Goal: Task Accomplishment & Management: Manage account settings

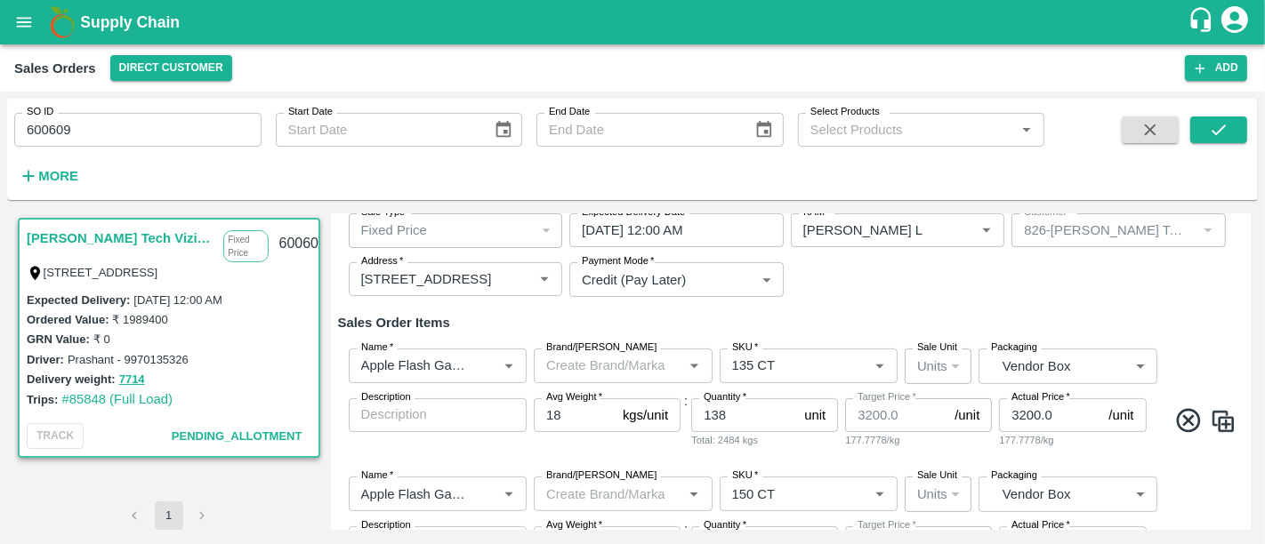
scroll to position [173, 0]
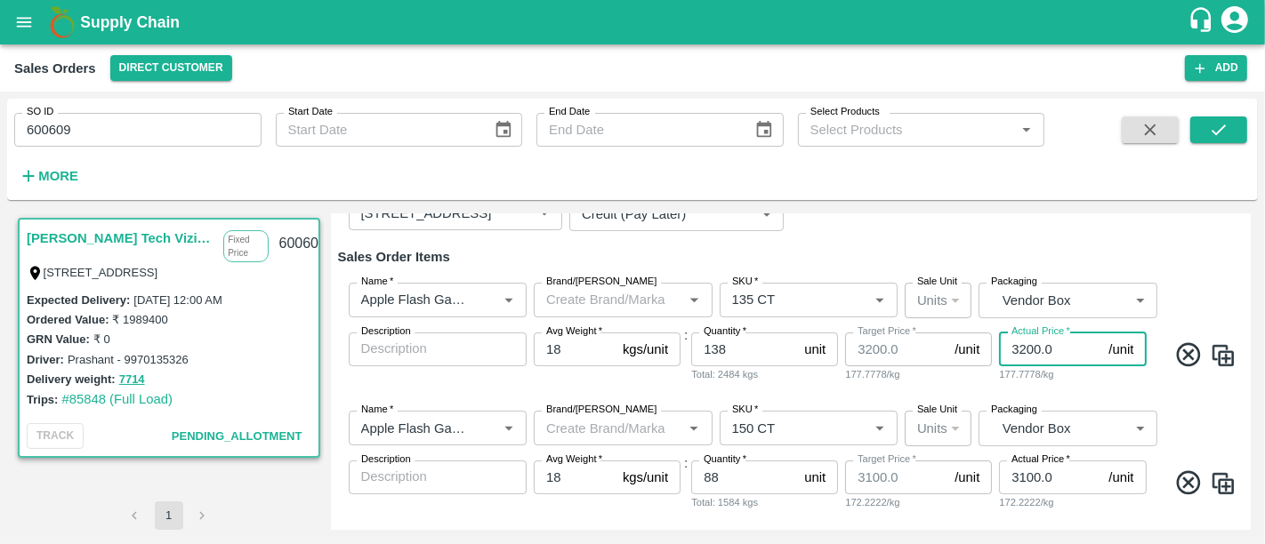
click at [1029, 342] on input "3200.0" at bounding box center [1050, 350] width 102 height 34
type input "3300.0"
click at [1035, 385] on div "Name   * Name   * Brand/[PERSON_NAME]/[PERSON_NAME]   * SKU   * Sale Unit Units…" at bounding box center [791, 333] width 906 height 128
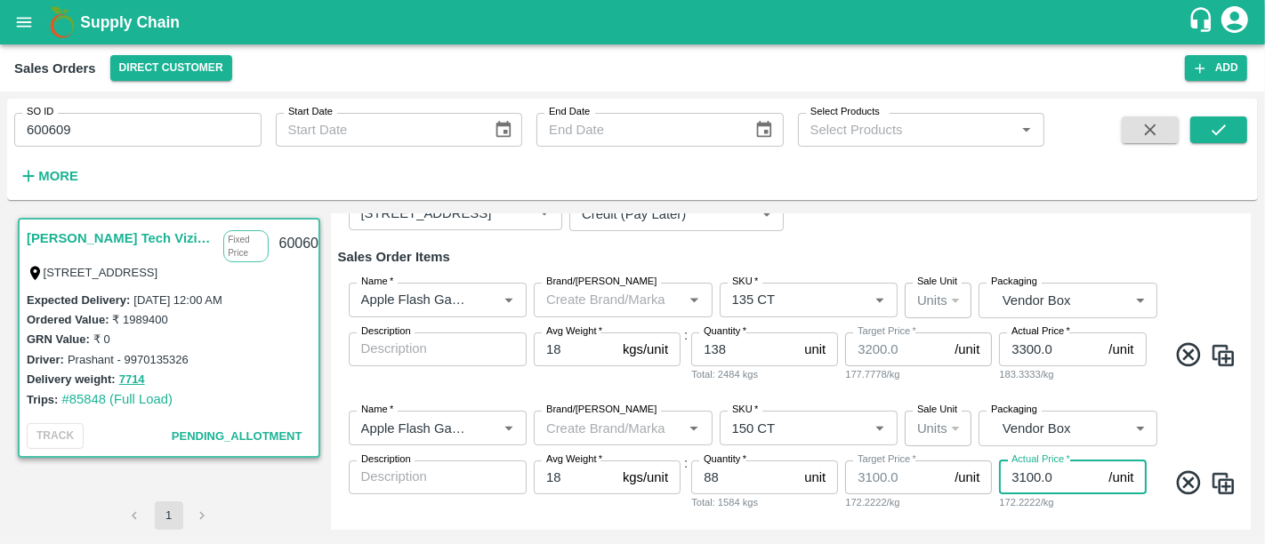
click at [1021, 481] on input "3100.0" at bounding box center [1050, 478] width 102 height 34
type input "3300.0"
click at [1032, 514] on div "Name   * Name   * Brand/[PERSON_NAME]/[PERSON_NAME]   * SKU   * Sale Unit Units…" at bounding box center [791, 461] width 906 height 128
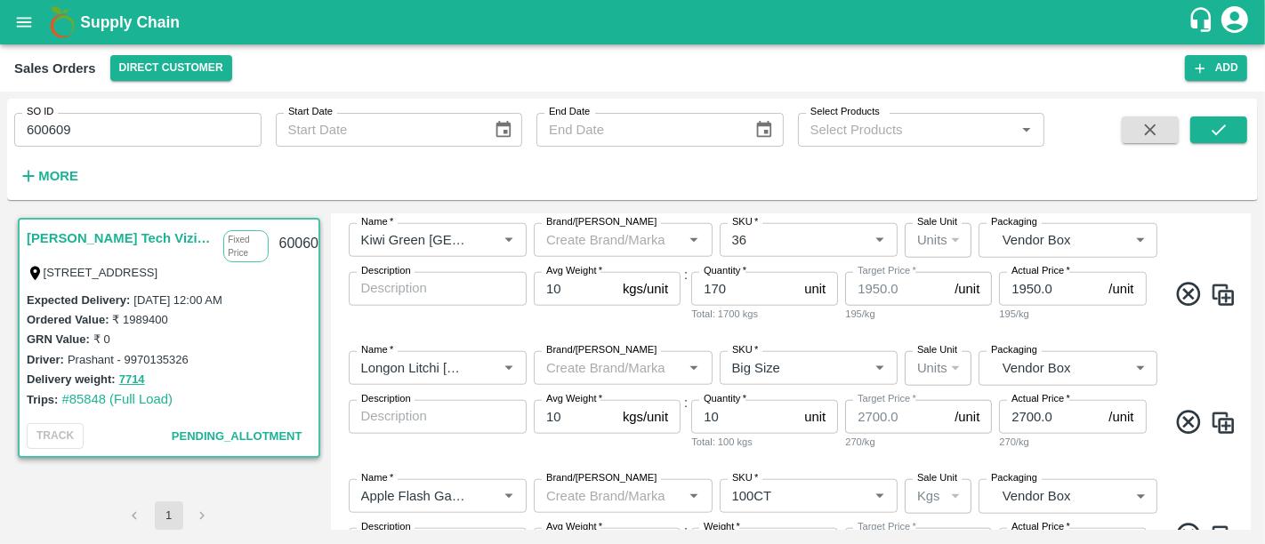
scroll to position [1753, 0]
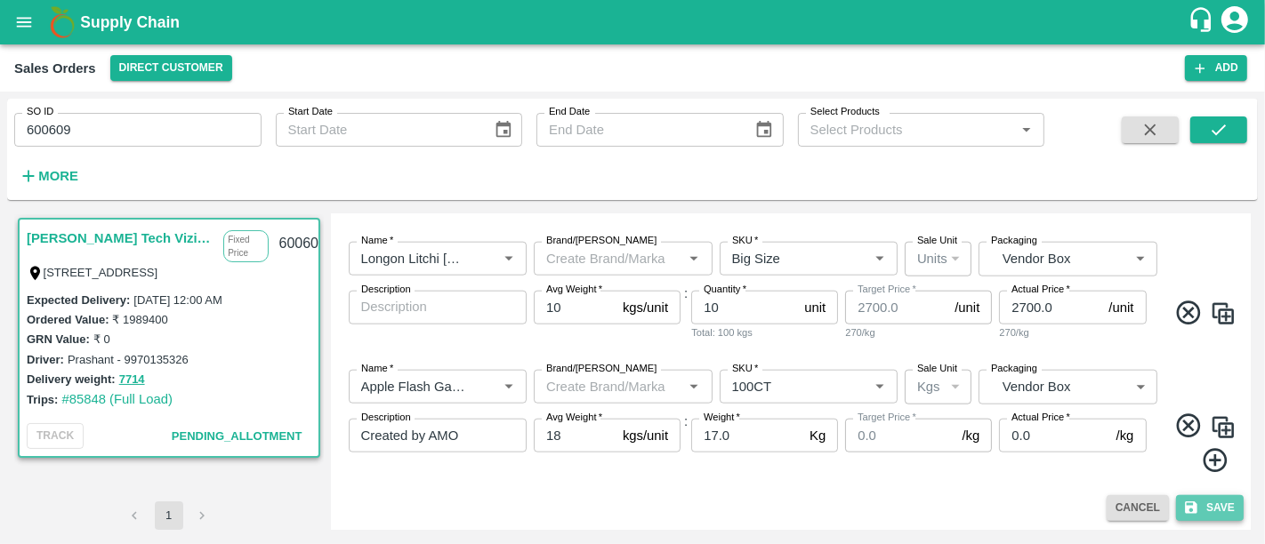
click at [1212, 504] on button "Save" at bounding box center [1210, 508] width 68 height 26
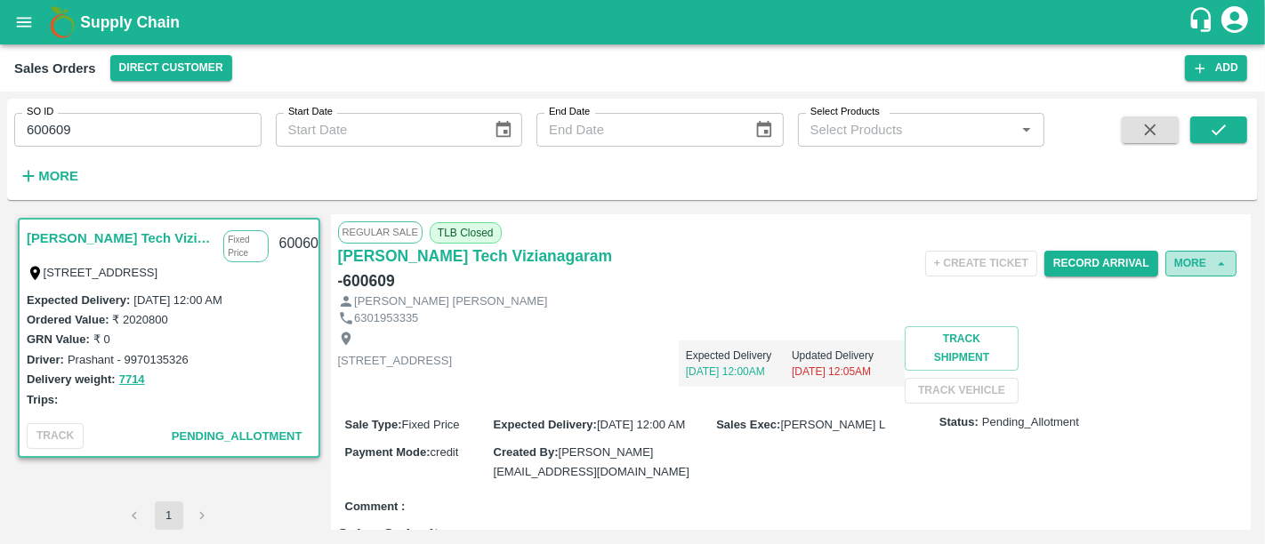
click at [1199, 268] on button "More" at bounding box center [1200, 264] width 71 height 26
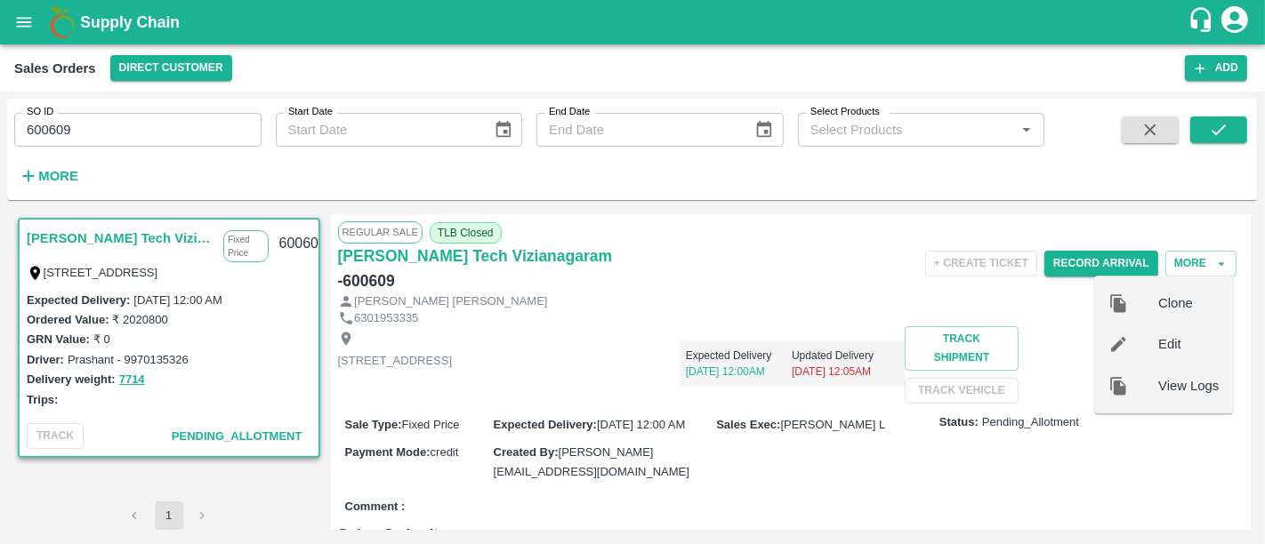
click at [1161, 337] on span "Edit" at bounding box center [1188, 345] width 60 height 20
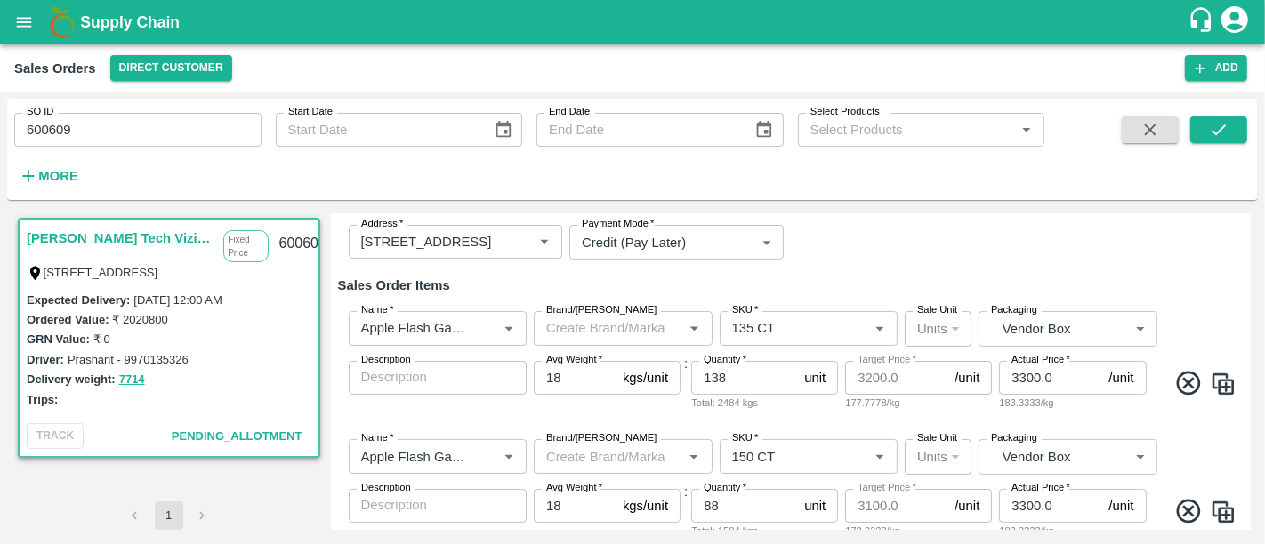
scroll to position [146, 0]
click at [1030, 384] on input "3300.0" at bounding box center [1050, 377] width 102 height 34
paste input "878.75"
type input "3878.75"
click at [1047, 412] on div "Name   * Name   * Brand/[PERSON_NAME]/[PERSON_NAME]   * SKU   * Sale Unit Units…" at bounding box center [791, 360] width 906 height 128
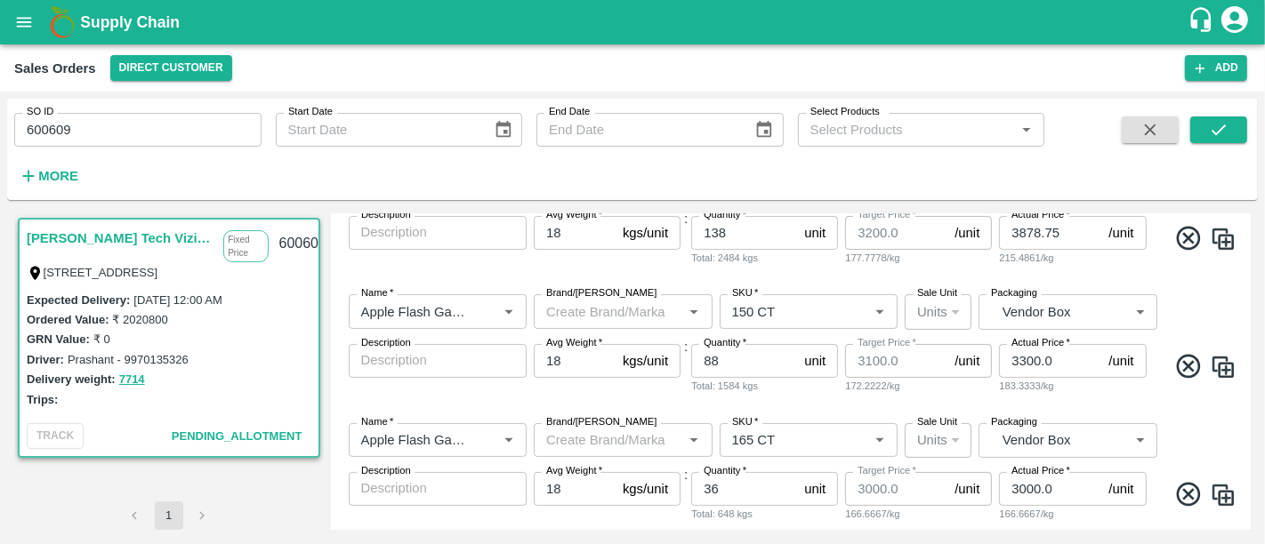
scroll to position [460, 0]
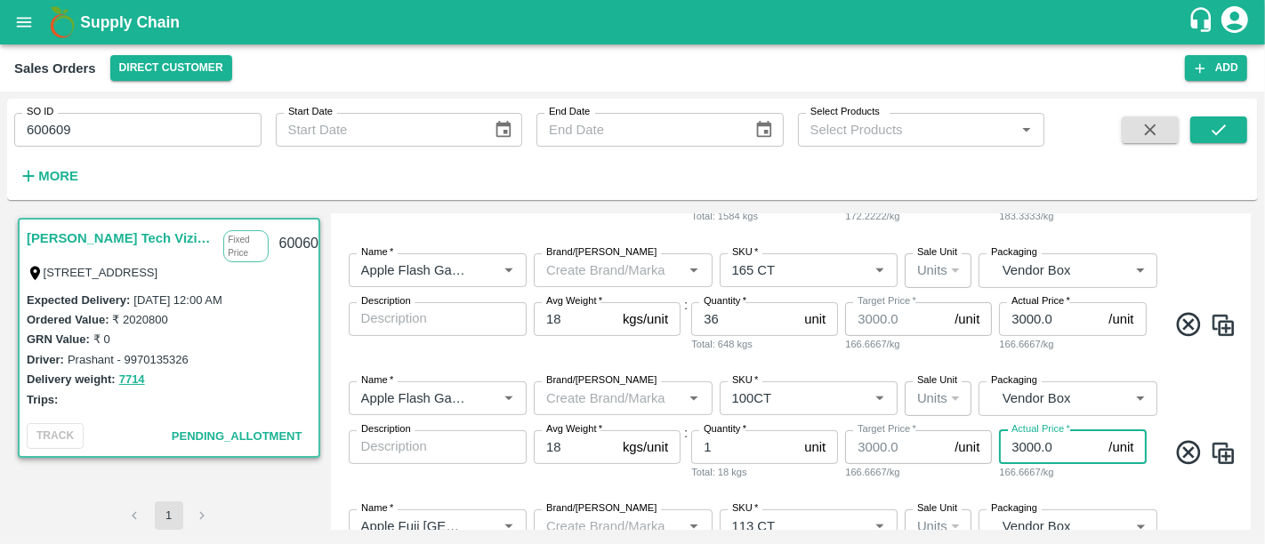
click at [1032, 451] on input "3000.0" at bounding box center [1050, 447] width 102 height 34
paste input "878.75"
type input "3878.75"
click at [1194, 390] on div "Name   * Name   * Brand/[PERSON_NAME]/[PERSON_NAME]   * SKU   * Sale Unit Units…" at bounding box center [791, 431] width 906 height 128
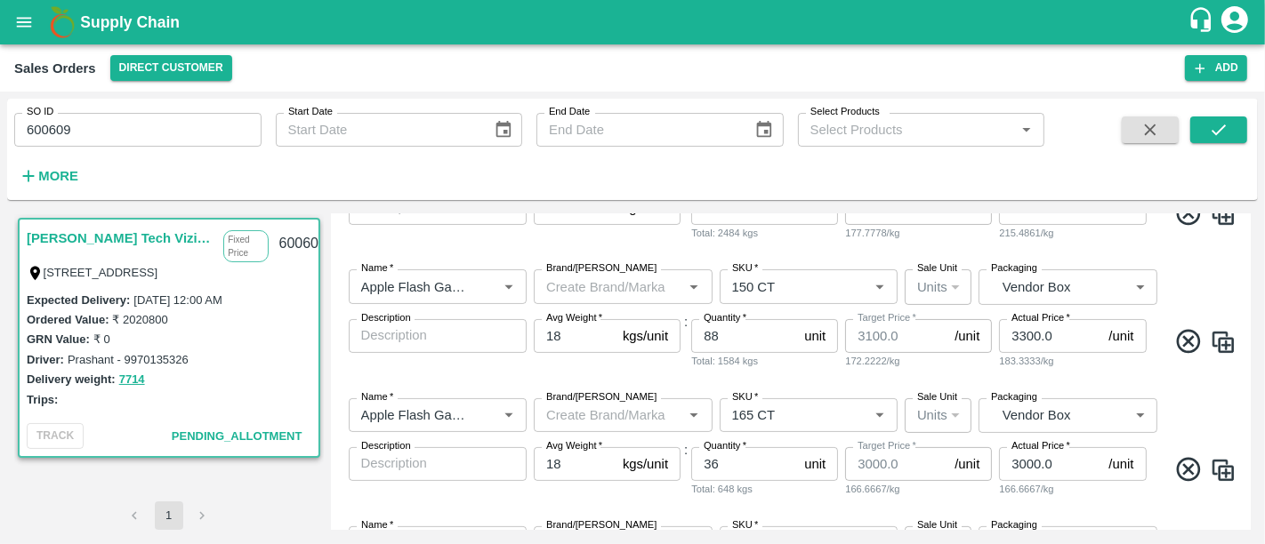
scroll to position [314, 0]
click at [1053, 333] on input "3300.0" at bounding box center [1050, 337] width 102 height 34
paste input "803.75"
type input "3803.75"
click at [1010, 378] on div "Name   * Name   * Brand/[PERSON_NAME]/[PERSON_NAME]   * SKU   * Sale Unit Units…" at bounding box center [791, 320] width 906 height 128
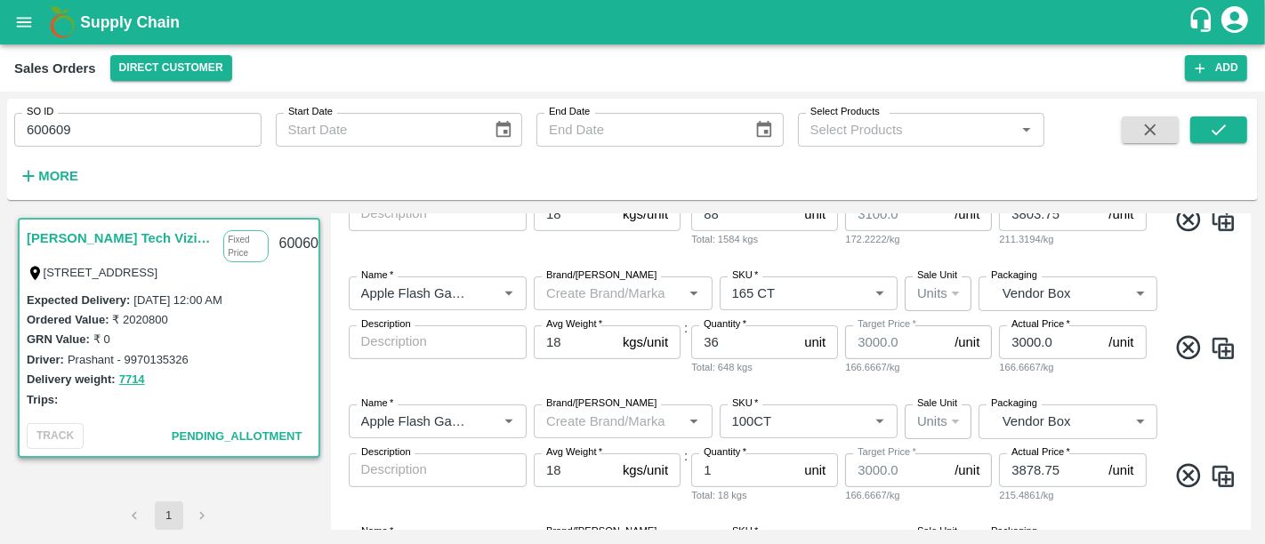
scroll to position [442, 0]
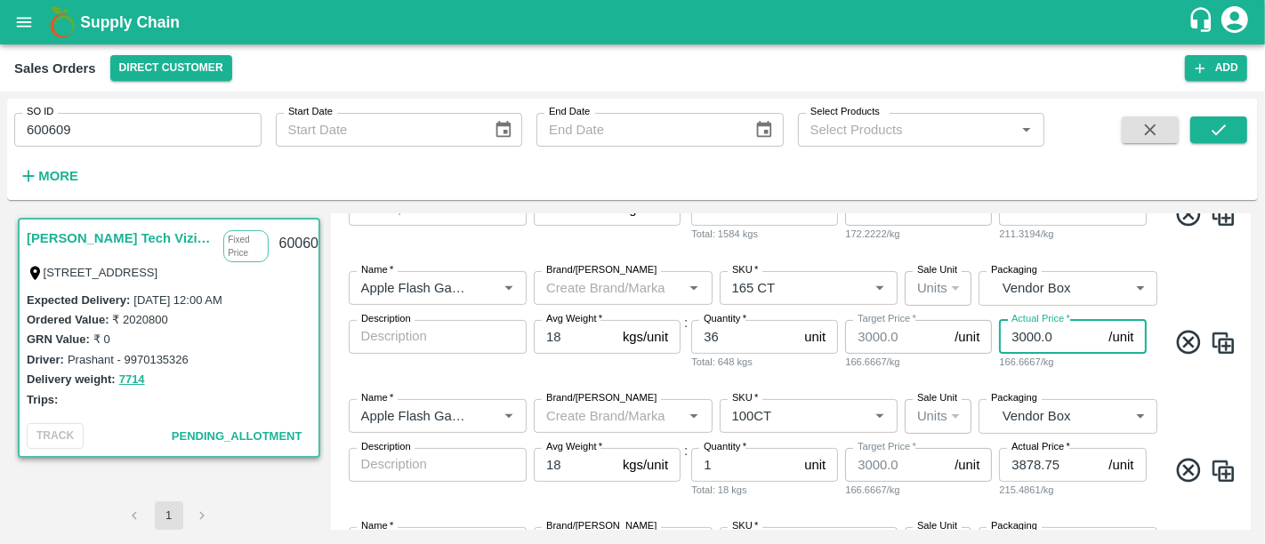
click at [1039, 334] on input "3000.0" at bounding box center [1050, 337] width 102 height 34
paste input "753.75"
type input "3753.75"
click at [1036, 382] on div "Name   * Name   * Brand/[PERSON_NAME]/[PERSON_NAME]   * SKU   * Sale Unit Units…" at bounding box center [791, 321] width 906 height 128
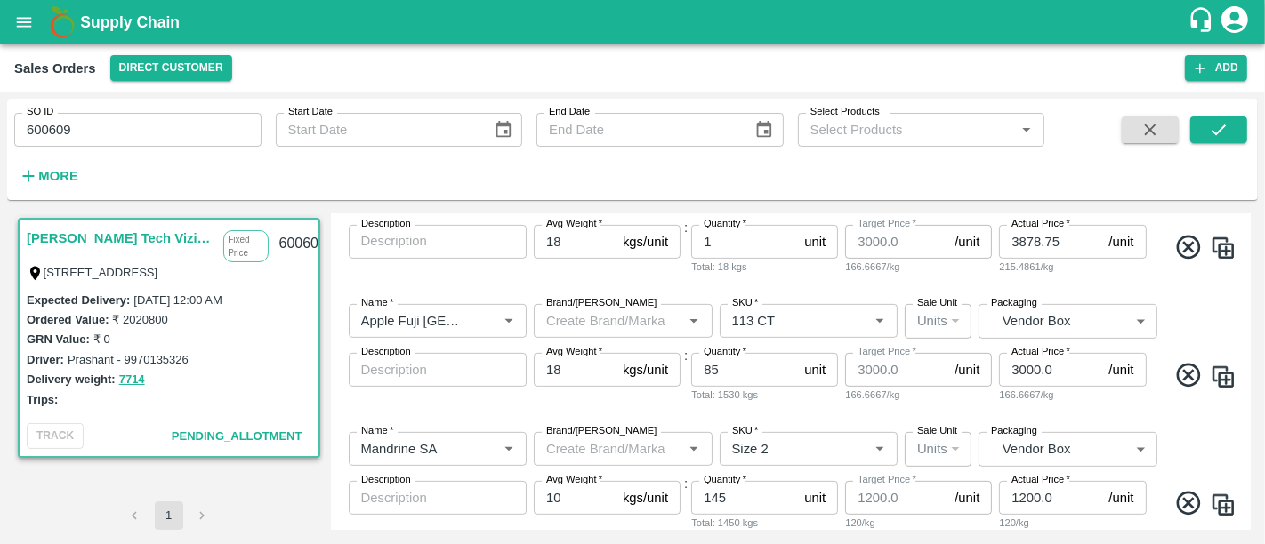
scroll to position [667, 0]
click at [1034, 359] on input "3000.0" at bounding box center [1050, 368] width 102 height 34
paste input "828.75"
type input "3828.75"
click at [1076, 422] on div "Name   * Name   * Brand/[PERSON_NAME]/[PERSON_NAME]   * SKU   * Sale Unit Units…" at bounding box center [791, 480] width 906 height 128
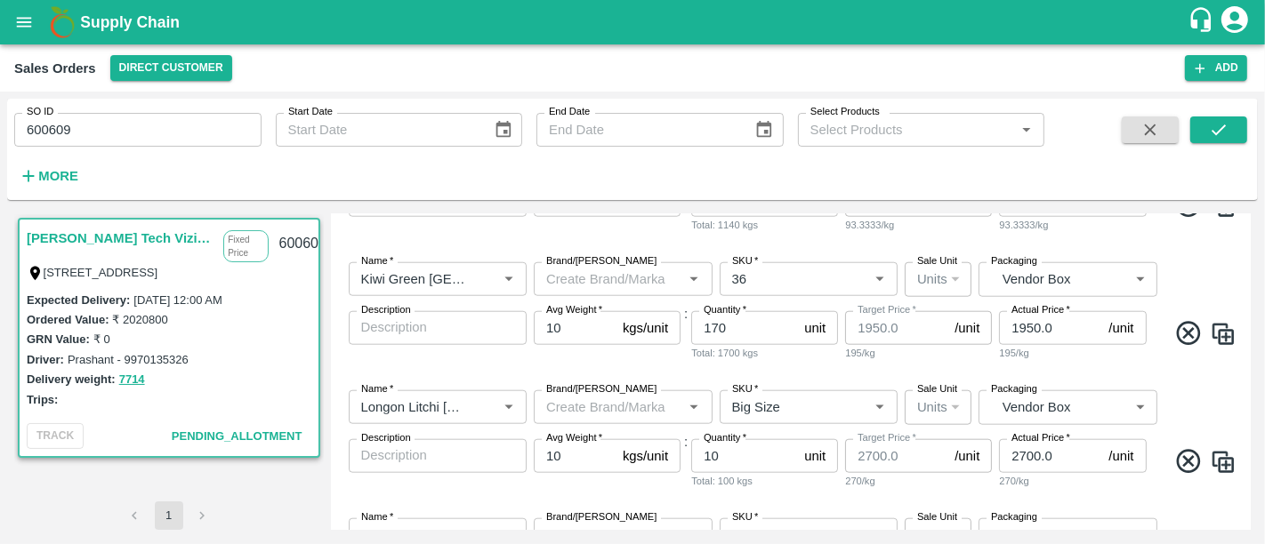
scroll to position [1753, 0]
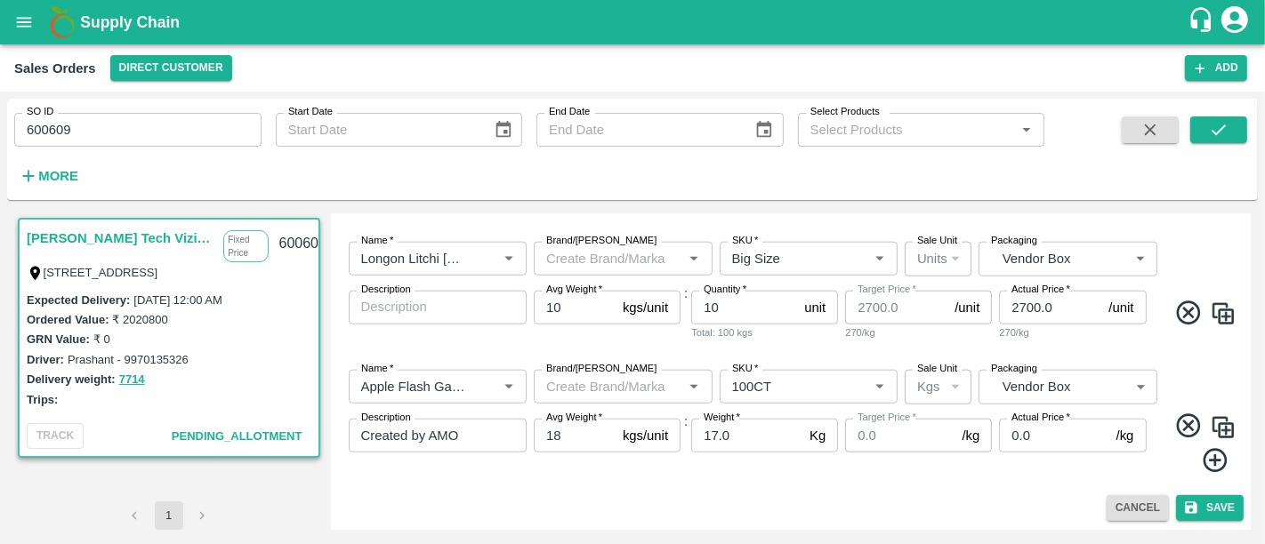
click at [1204, 511] on button "Save" at bounding box center [1210, 508] width 68 height 26
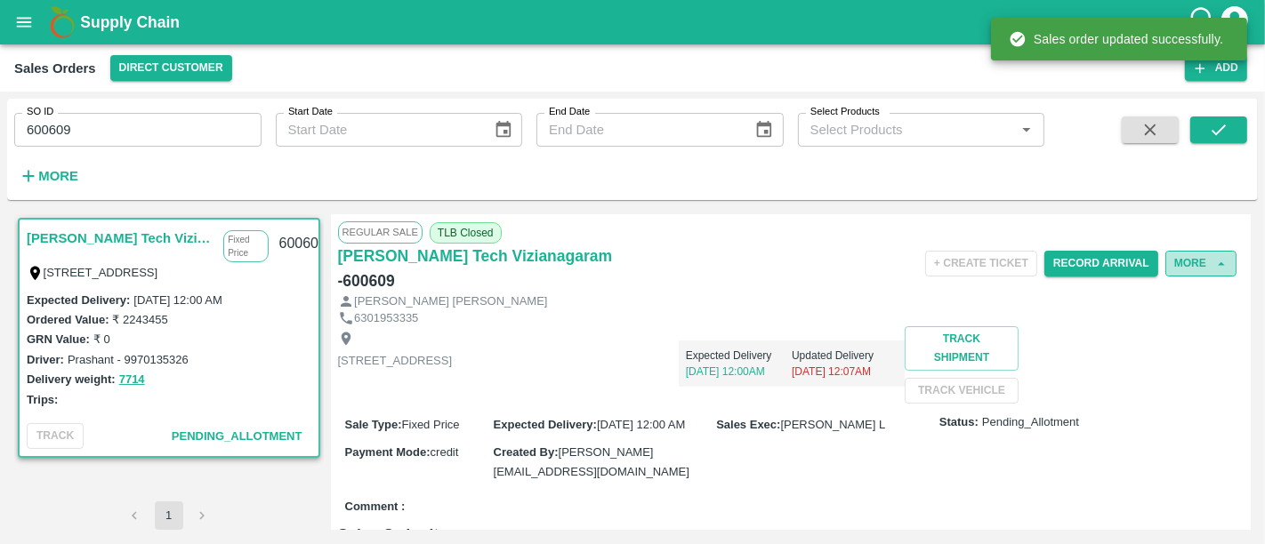
click at [1222, 267] on icon "button" at bounding box center [1221, 264] width 16 height 16
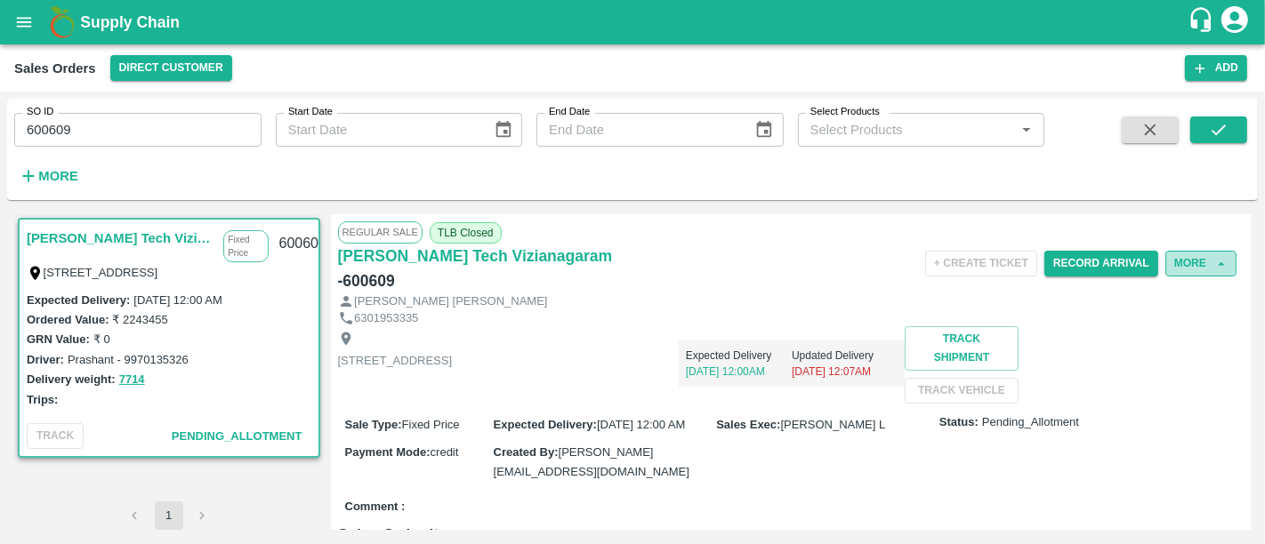
click at [1187, 258] on button "More" at bounding box center [1200, 264] width 71 height 26
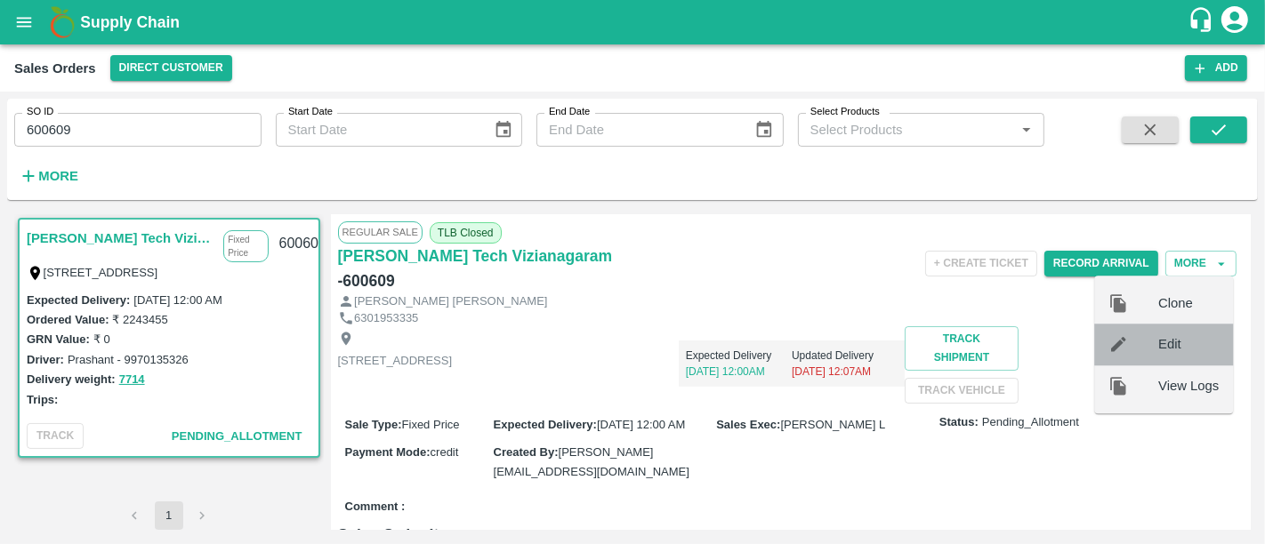
click at [1176, 334] on div "Edit" at bounding box center [1163, 345] width 139 height 41
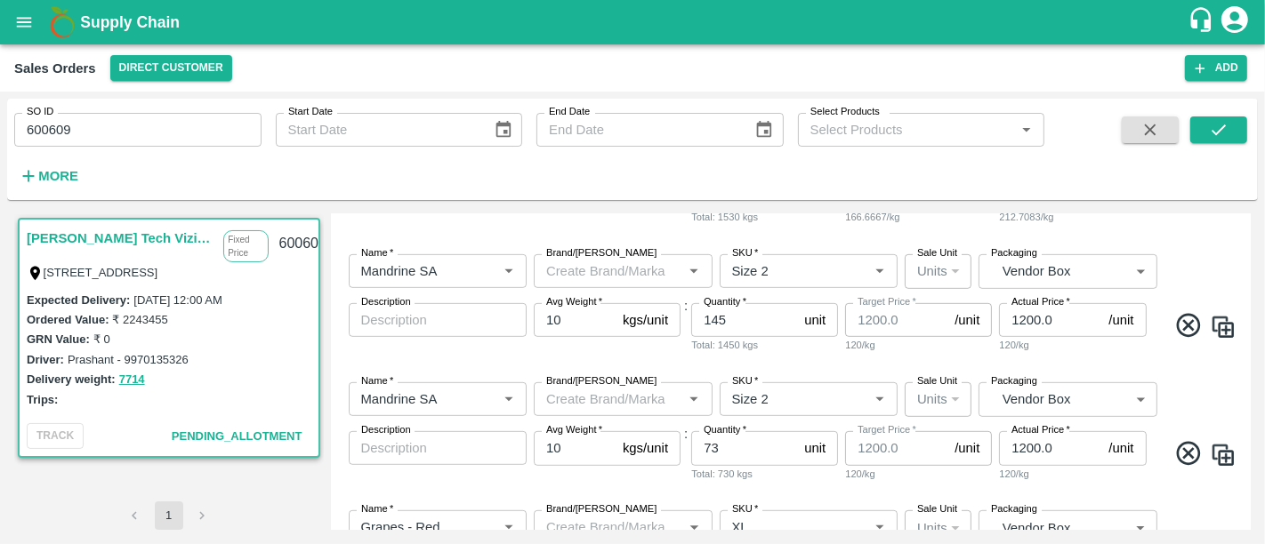
scroll to position [832, 0]
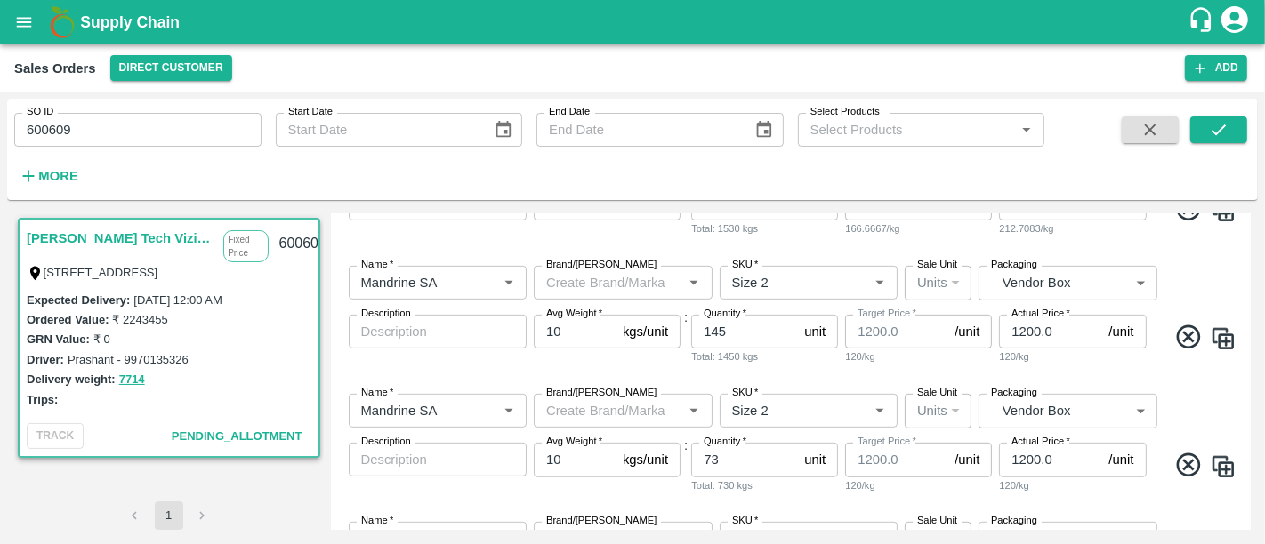
click at [1062, 334] on input "1200.0" at bounding box center [1050, 332] width 102 height 34
paste input "558.75"
type input "1558.75"
click at [1039, 367] on div "Name   * Name   * Brand/[PERSON_NAME]/[PERSON_NAME]   * SKU   * Sale Unit Units…" at bounding box center [791, 316] width 906 height 128
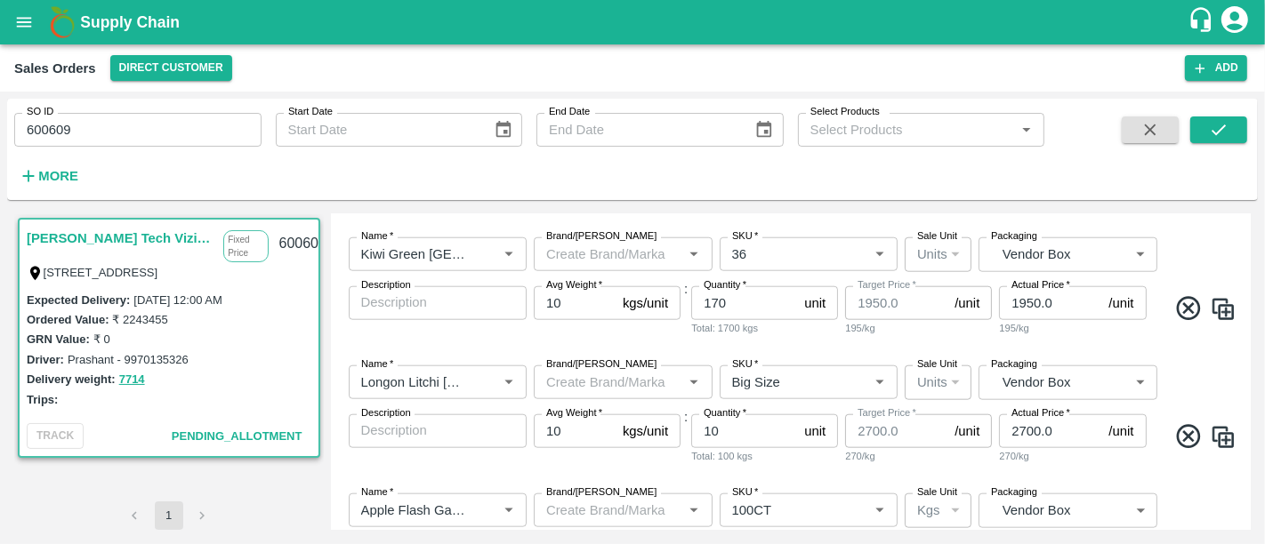
scroll to position [1753, 0]
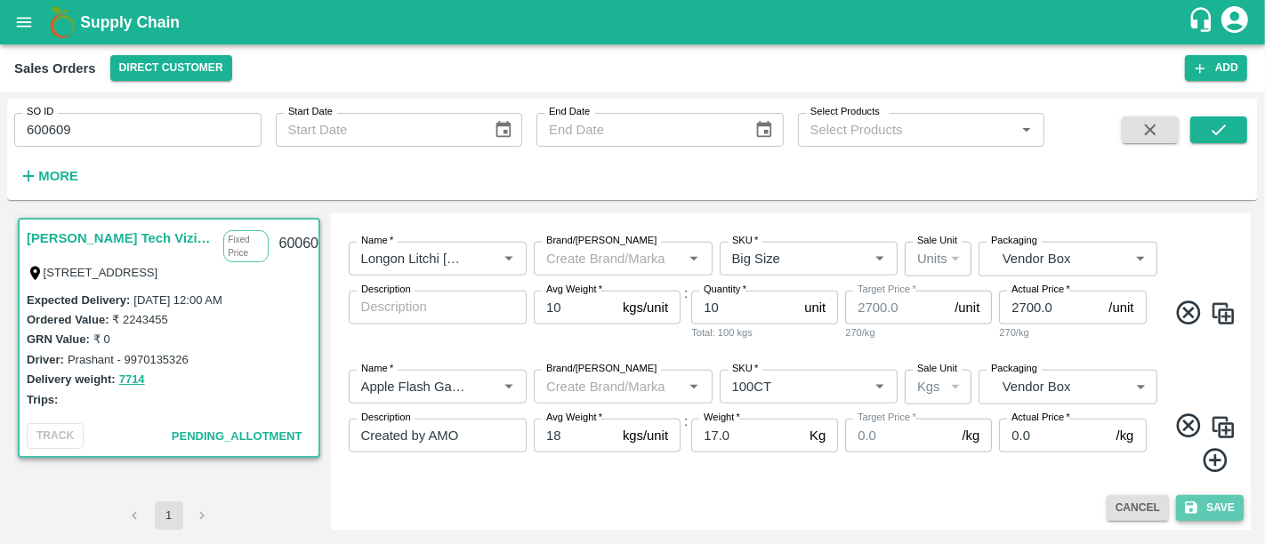
click at [1204, 498] on button "Save" at bounding box center [1210, 508] width 68 height 26
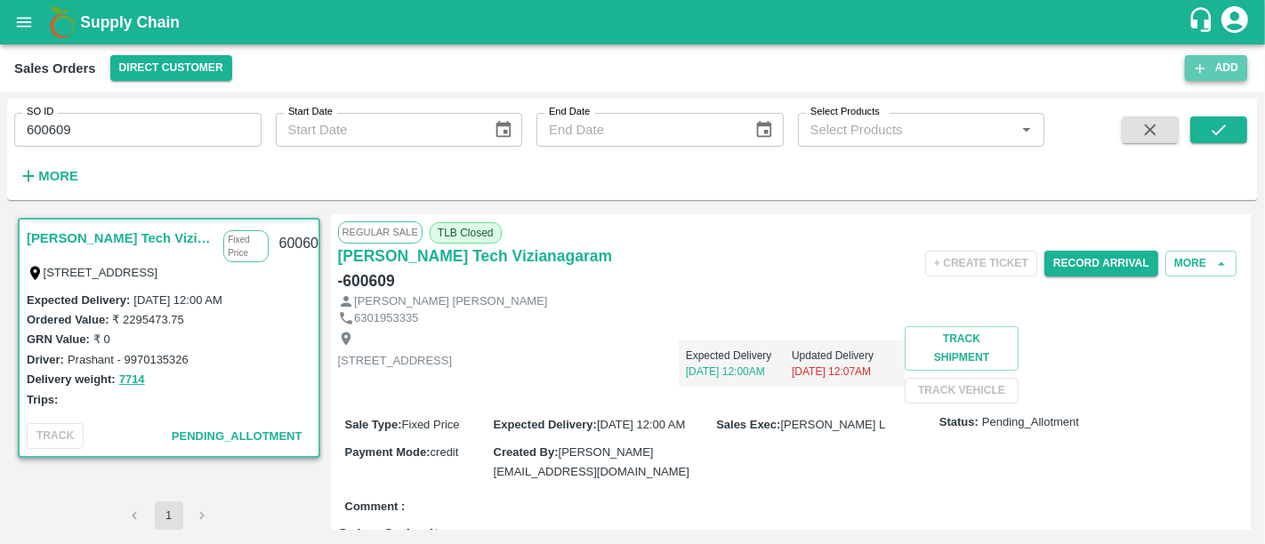
click at [1232, 67] on button "Add" at bounding box center [1216, 68] width 62 height 26
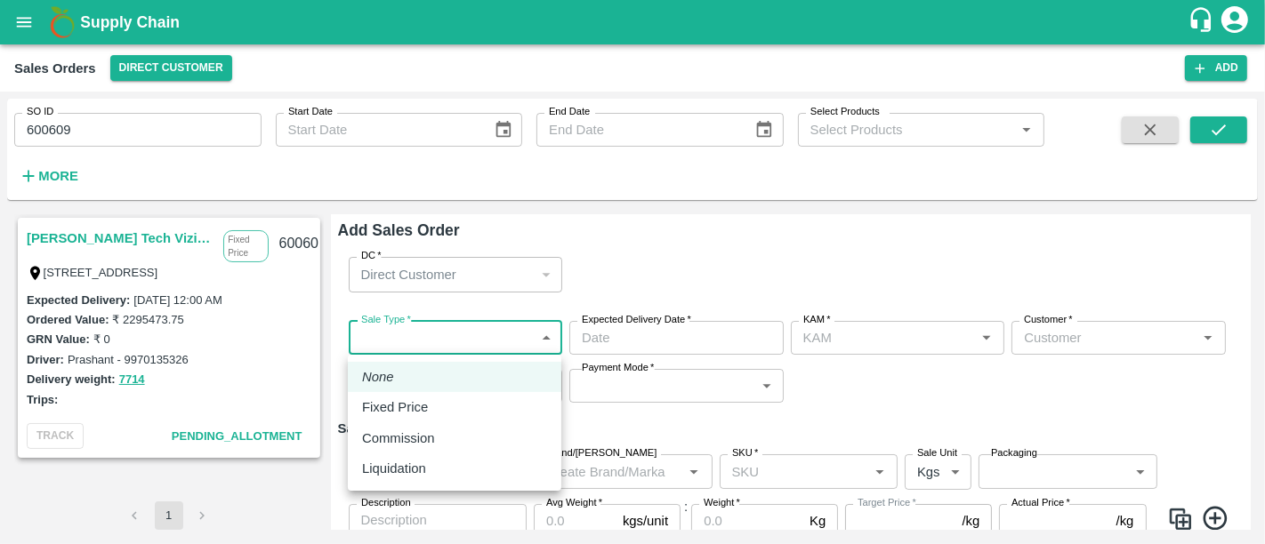
drag, startPoint x: 463, startPoint y: 345, endPoint x: 453, endPoint y: 396, distance: 51.6
click at [453, 396] on body "Supply Chain Sales Orders Direct Customer Add SO ID 600609 SO ID Start Date Sta…" at bounding box center [632, 272] width 1265 height 544
click at [453, 396] on li "Fixed Price" at bounding box center [454, 407] width 213 height 30
type input "1"
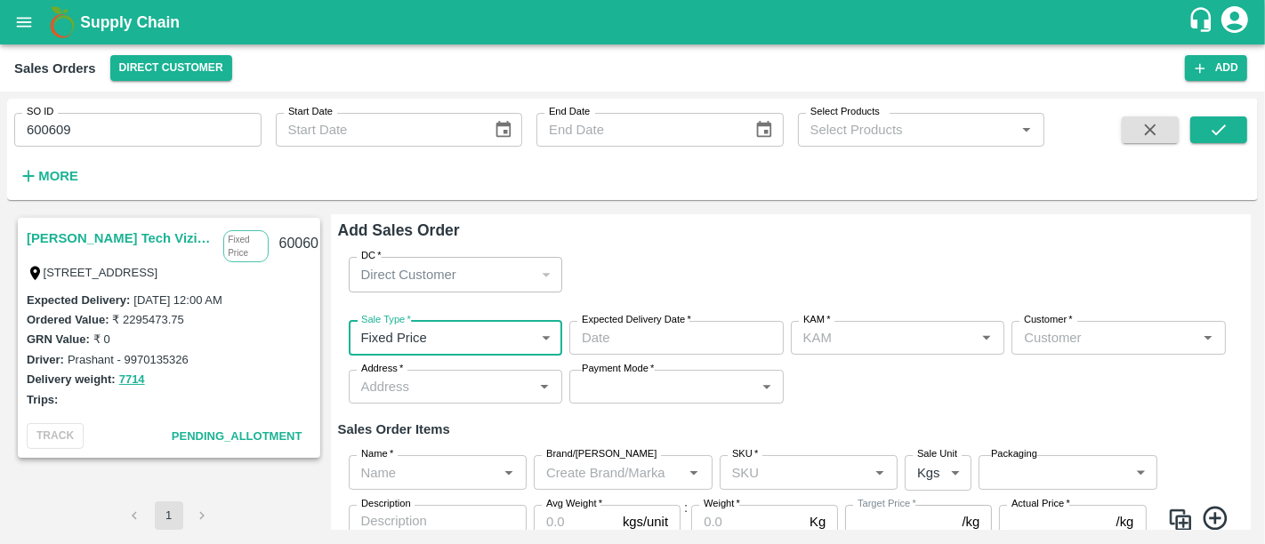
type input "DD/MM/YYYY hh:mm aa"
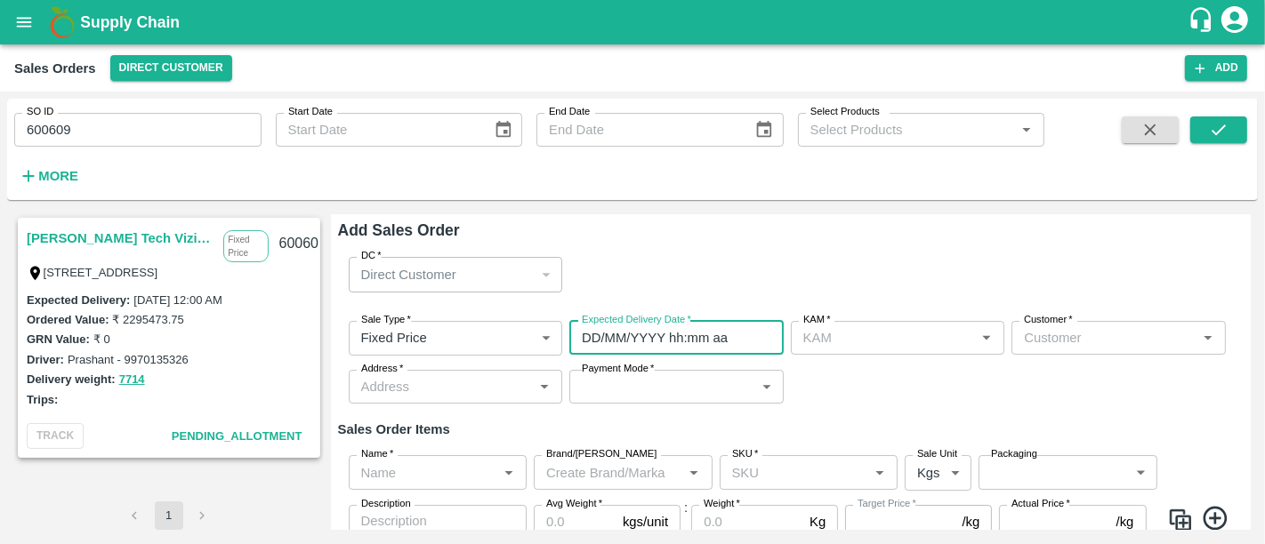
click at [602, 354] on input "DD/MM/YYYY hh:mm aa" at bounding box center [670, 338] width 202 height 34
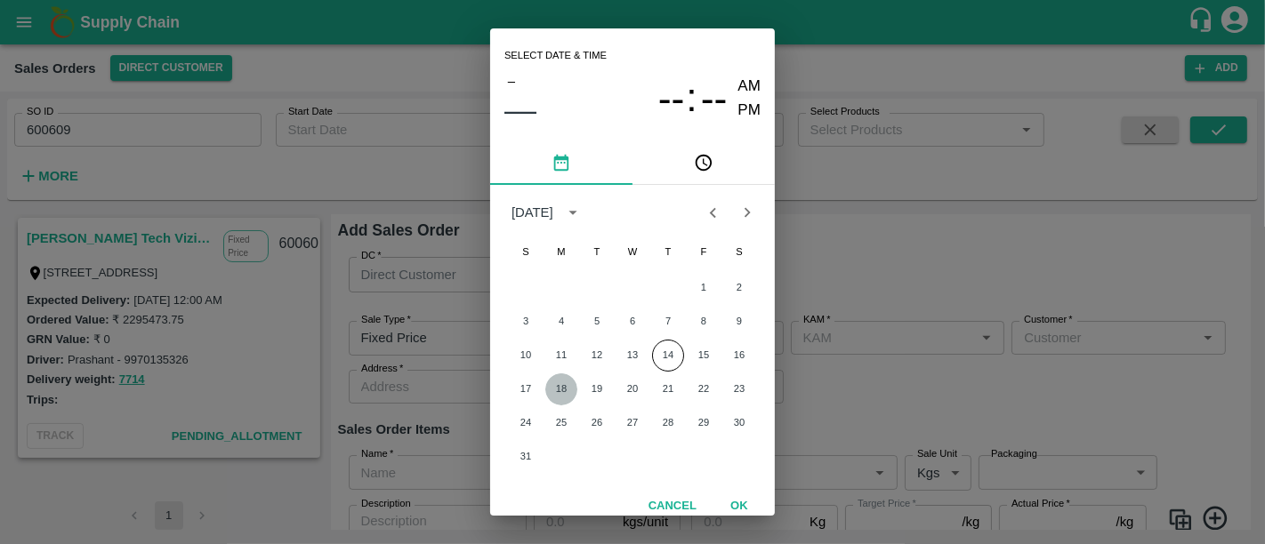
click at [554, 391] on button "18" at bounding box center [561, 390] width 32 height 32
type input "[DATE] 12:00 AM"
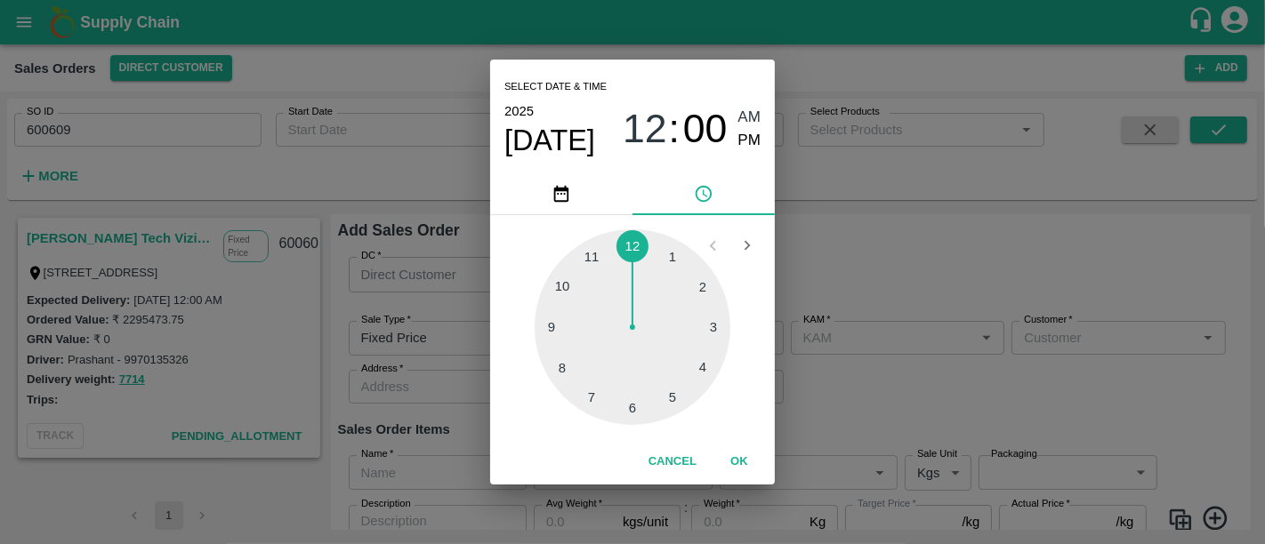
click at [726, 464] on button "OK" at bounding box center [739, 462] width 57 height 31
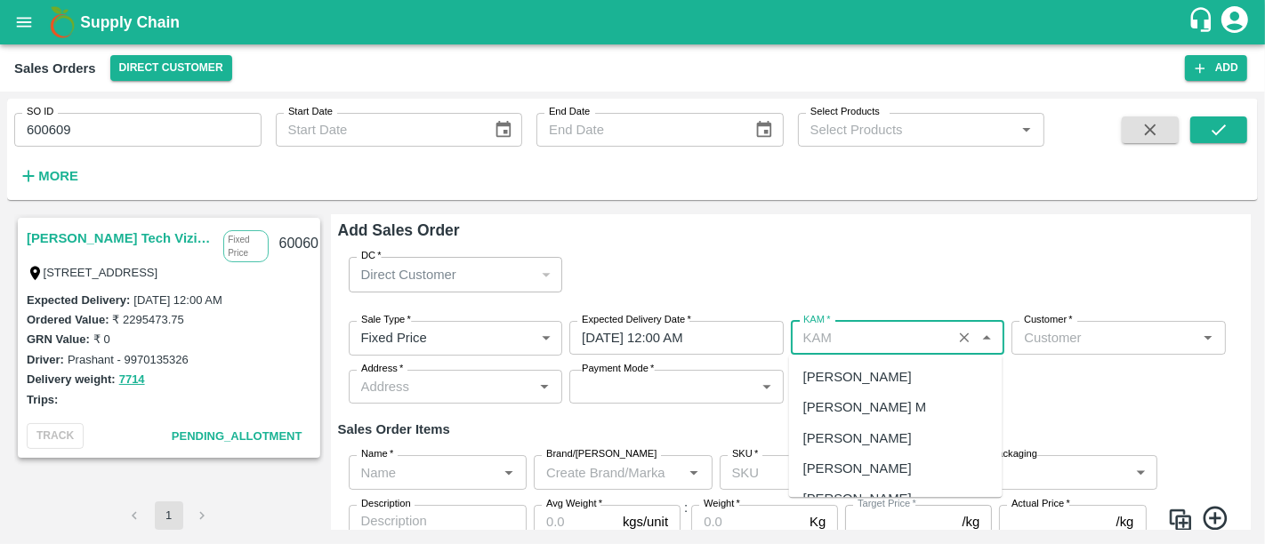
click at [818, 348] on input "KAM   *" at bounding box center [871, 337] width 151 height 23
click at [853, 408] on div "[PERSON_NAME] L" at bounding box center [862, 408] width 119 height 20
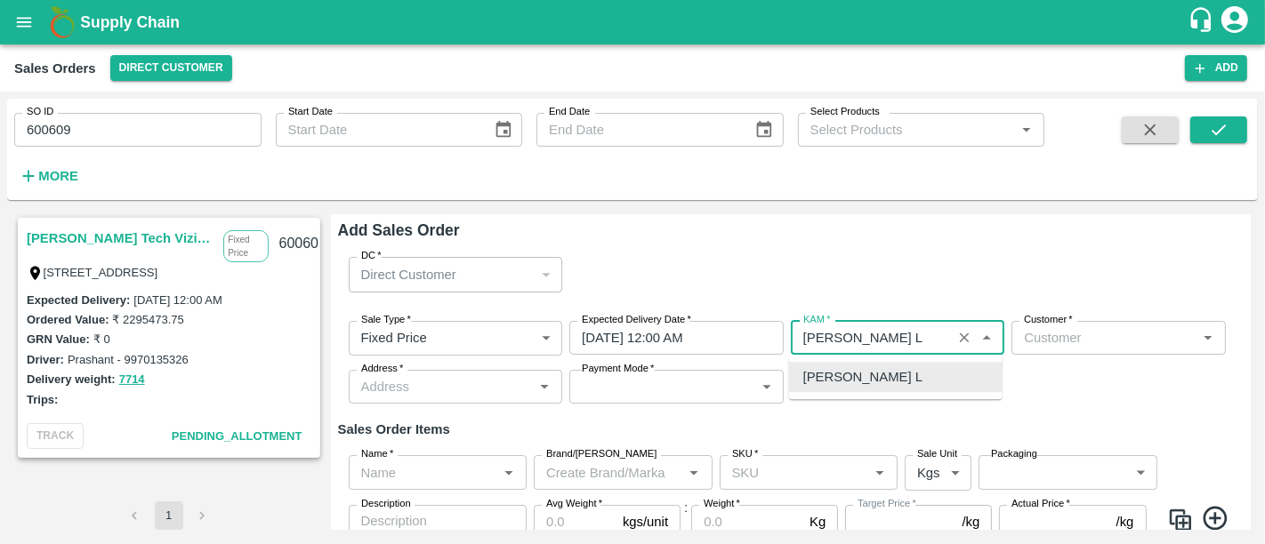
type input "[PERSON_NAME] L"
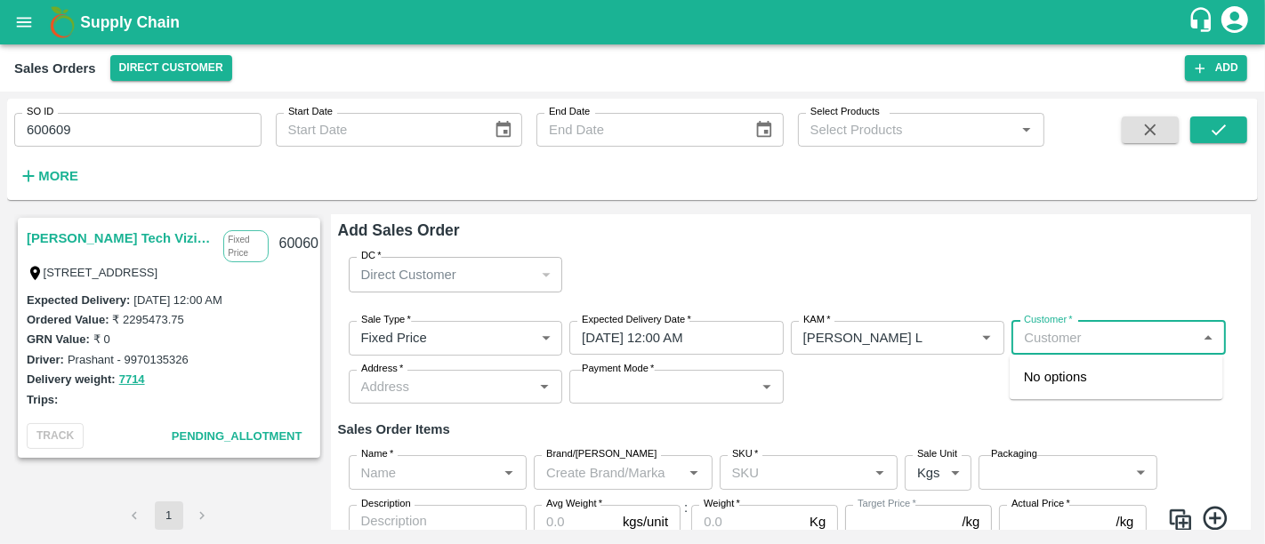
click at [1018, 349] on input "Customer   *" at bounding box center [1104, 337] width 174 height 23
type input "eesha"
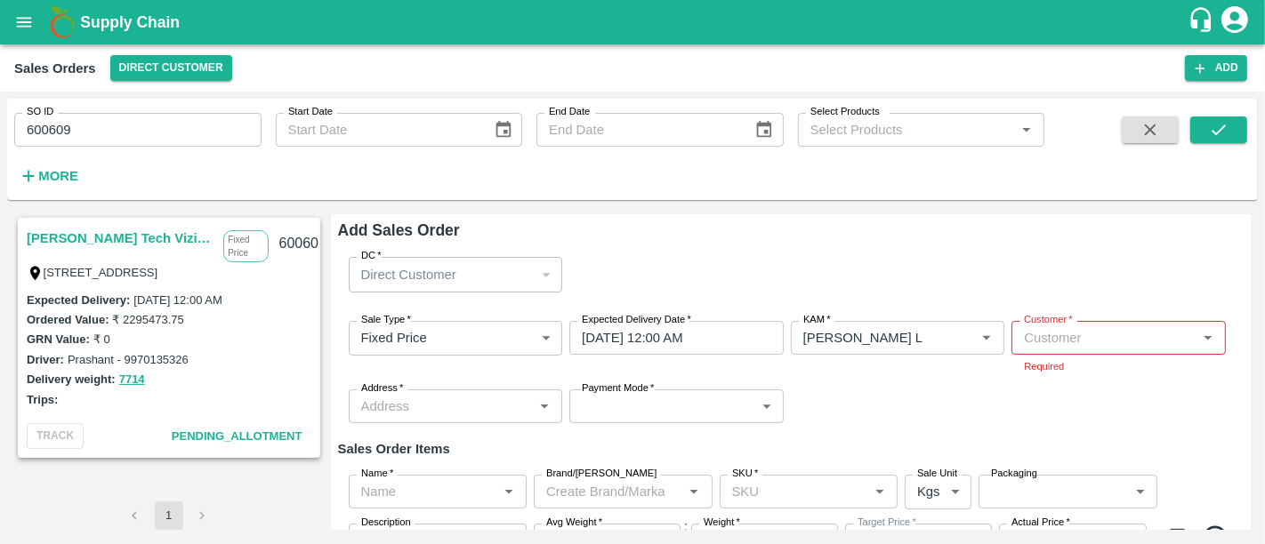
click at [93, 242] on link "[PERSON_NAME] Tech Vizianagaram" at bounding box center [121, 238] width 188 height 23
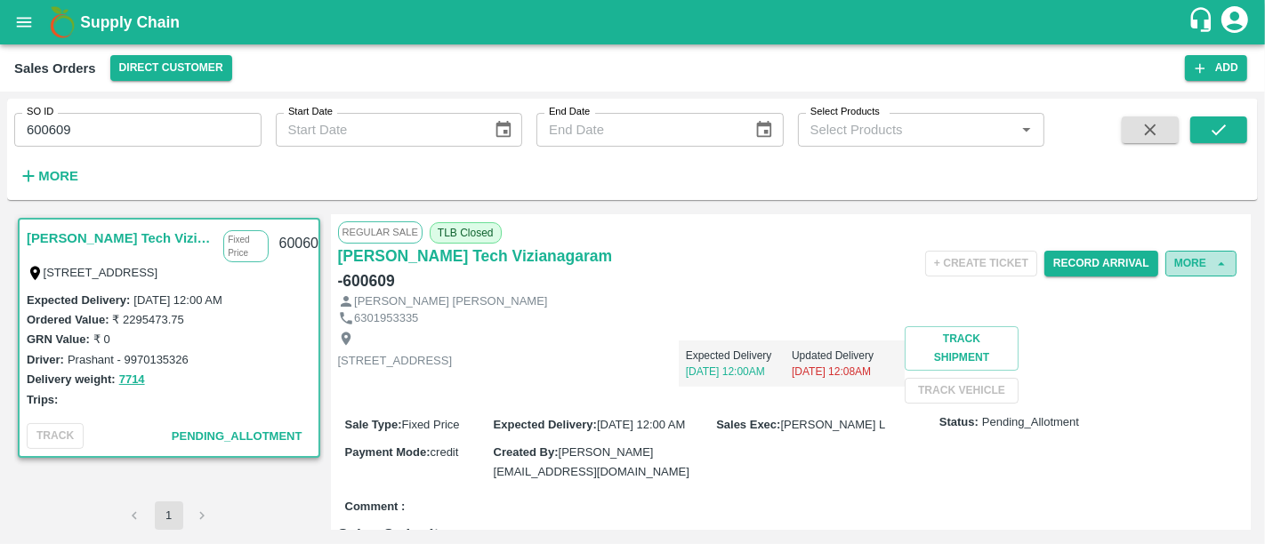
click at [1194, 255] on button "More" at bounding box center [1200, 264] width 71 height 26
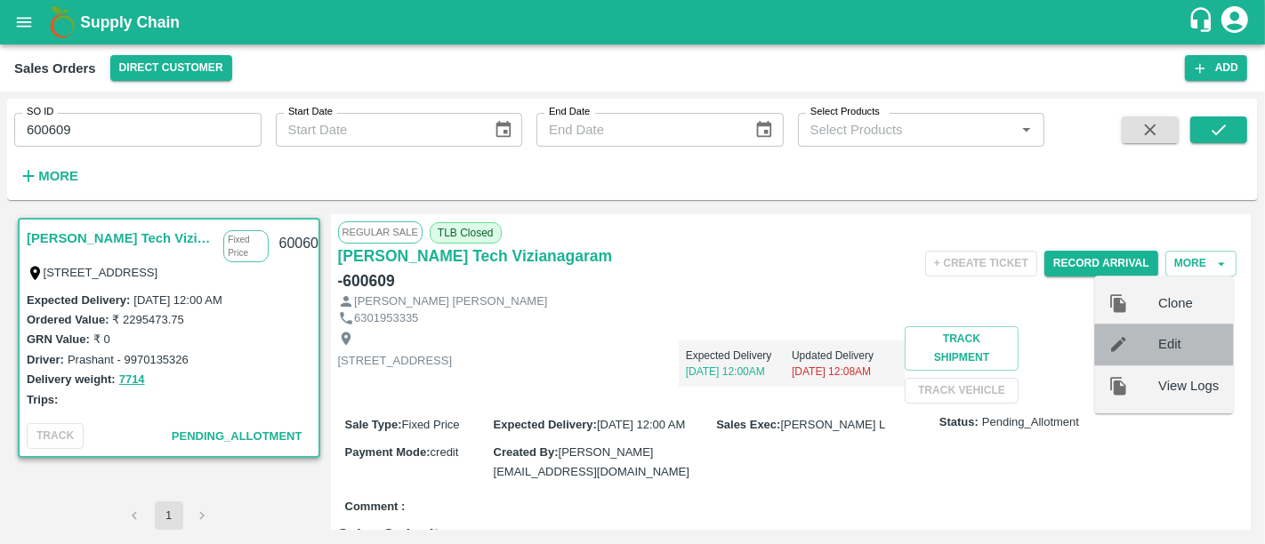
click at [1176, 341] on span "Edit" at bounding box center [1188, 345] width 60 height 20
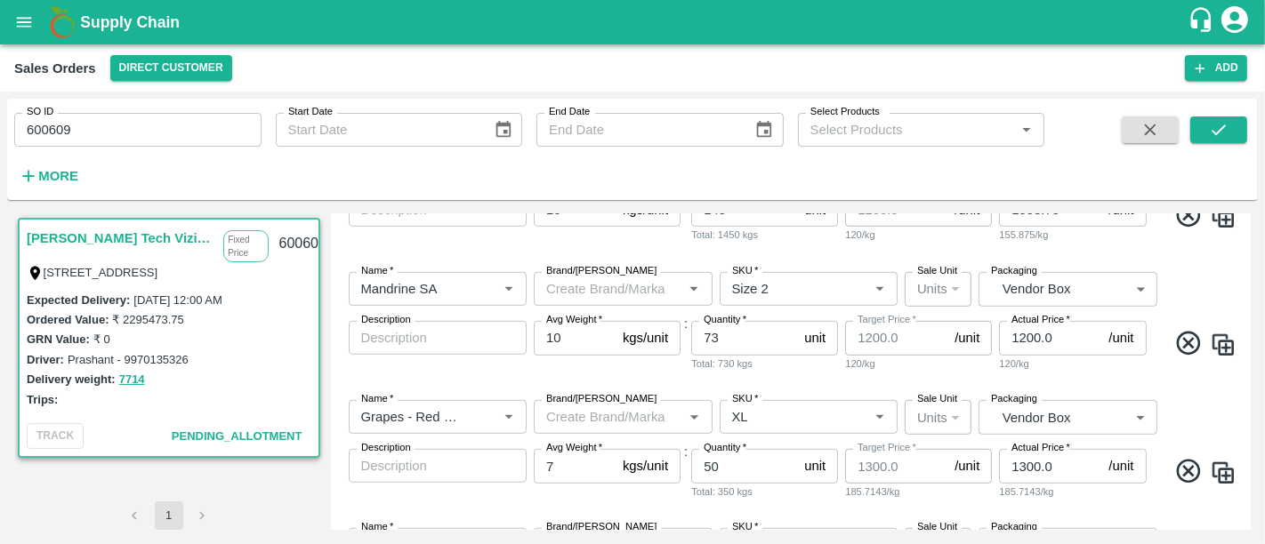
scroll to position [943, 0]
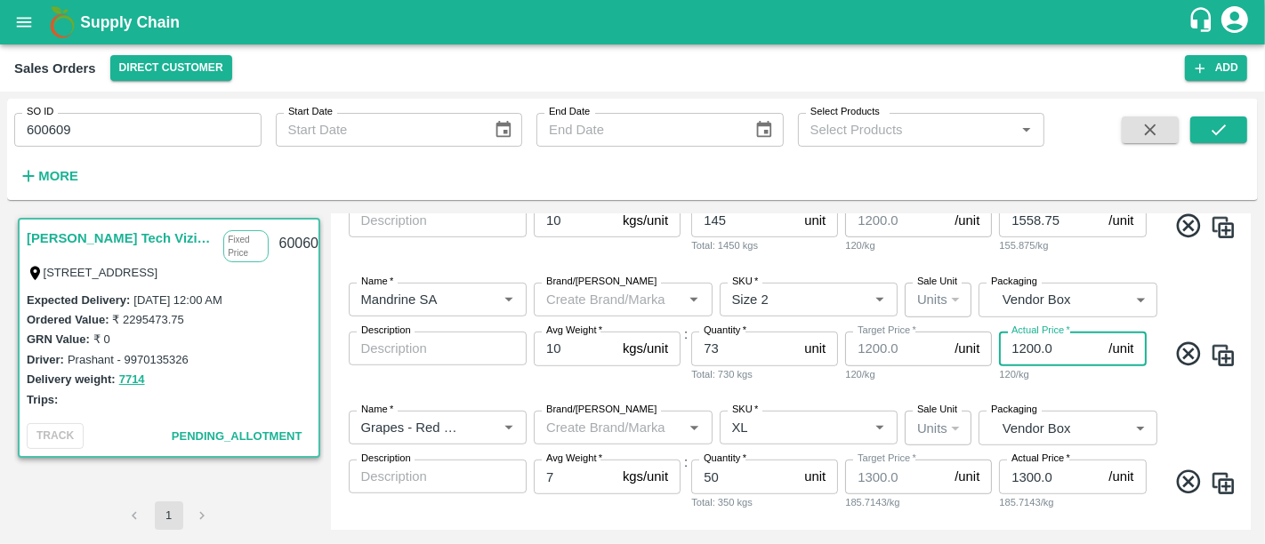
click at [1032, 349] on input "1200.0" at bounding box center [1050, 349] width 102 height 34
paste input "418.75"
type input "1418.75"
click at [955, 386] on div "Name   * Name   * Brand/[PERSON_NAME]/[PERSON_NAME]   * SKU   * Sale Unit Units…" at bounding box center [791, 333] width 906 height 128
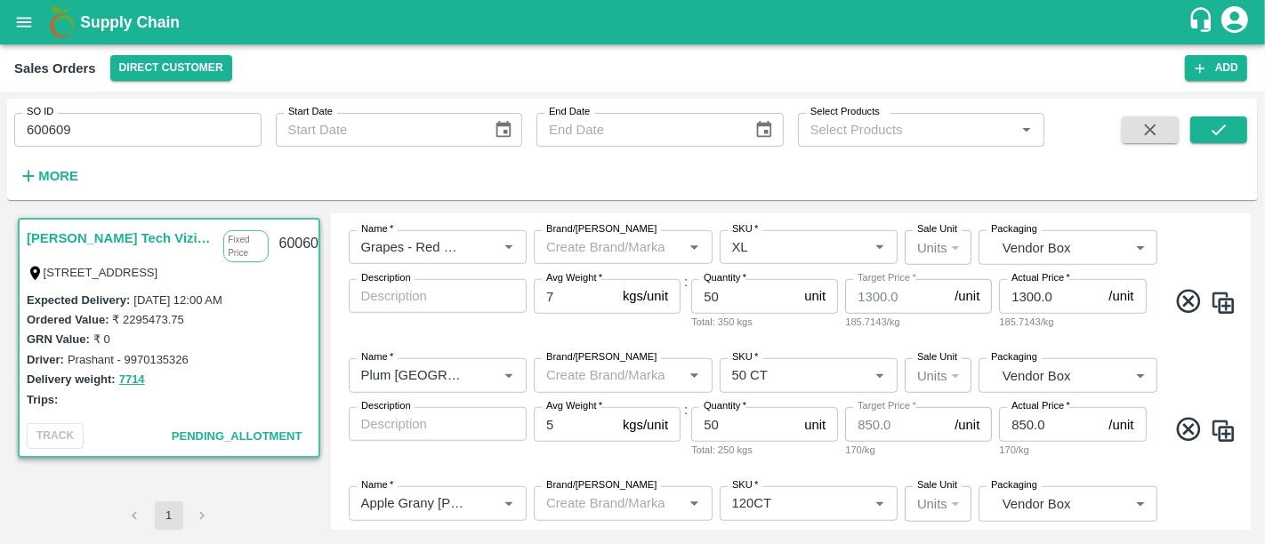
scroll to position [1131, 0]
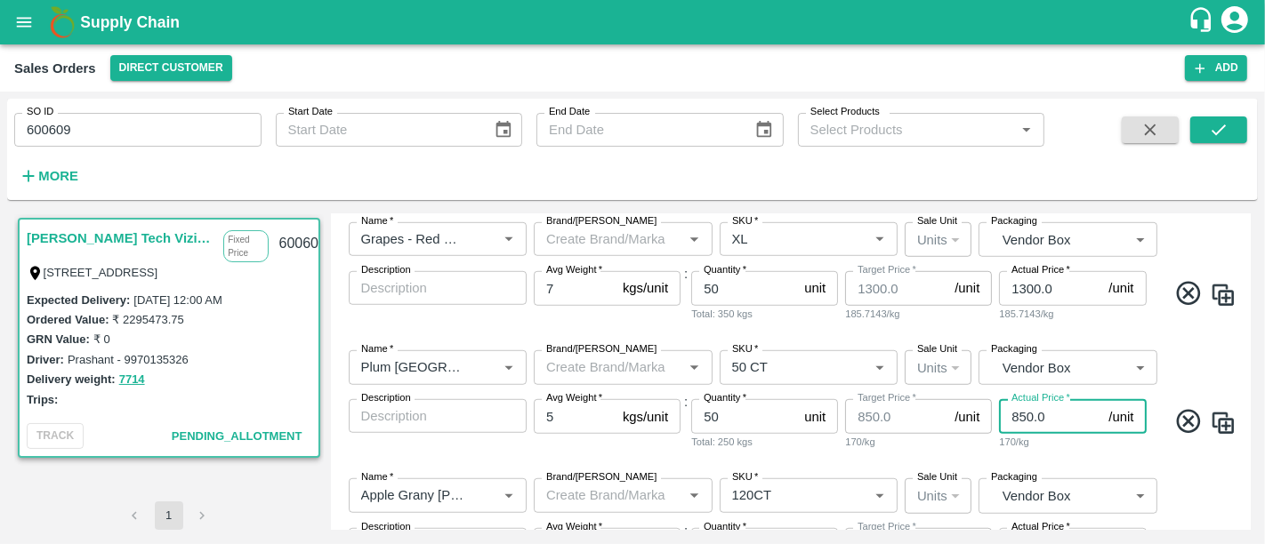
click at [1047, 420] on input "850.0" at bounding box center [1050, 416] width 102 height 34
paste input "1068.75"
type input "1068.75"
click at [1055, 459] on div "Name   * Name   * Brand/[PERSON_NAME]/[PERSON_NAME]   * SKU   * Sale Unit Units…" at bounding box center [791, 400] width 906 height 128
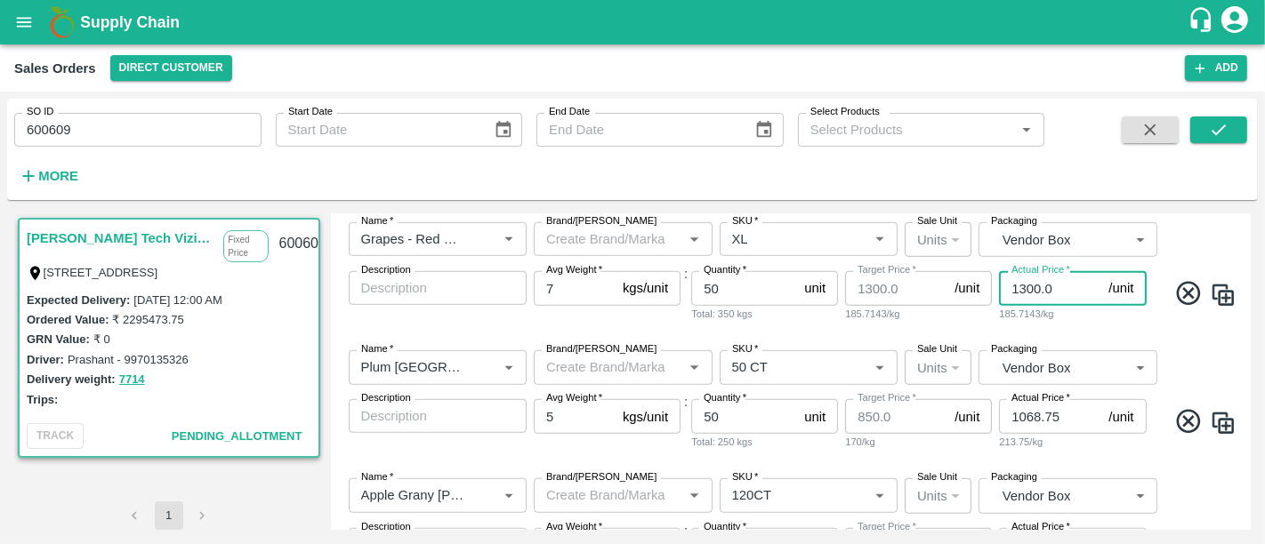
click at [1042, 288] on input "1300.0" at bounding box center [1050, 288] width 102 height 34
paste input "418.75"
type input "1418.75"
click at [1055, 334] on div "Name   * Name   * Brand/[PERSON_NAME]/[PERSON_NAME]   * SKU   * Sale Unit Units…" at bounding box center [791, 272] width 906 height 128
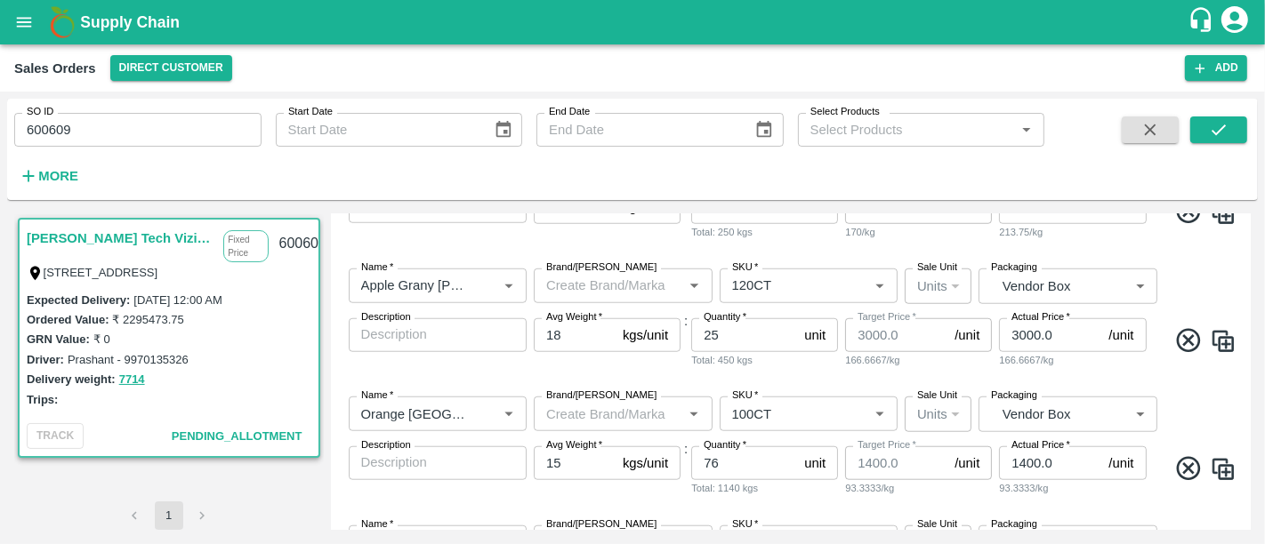
scroll to position [1385, 0]
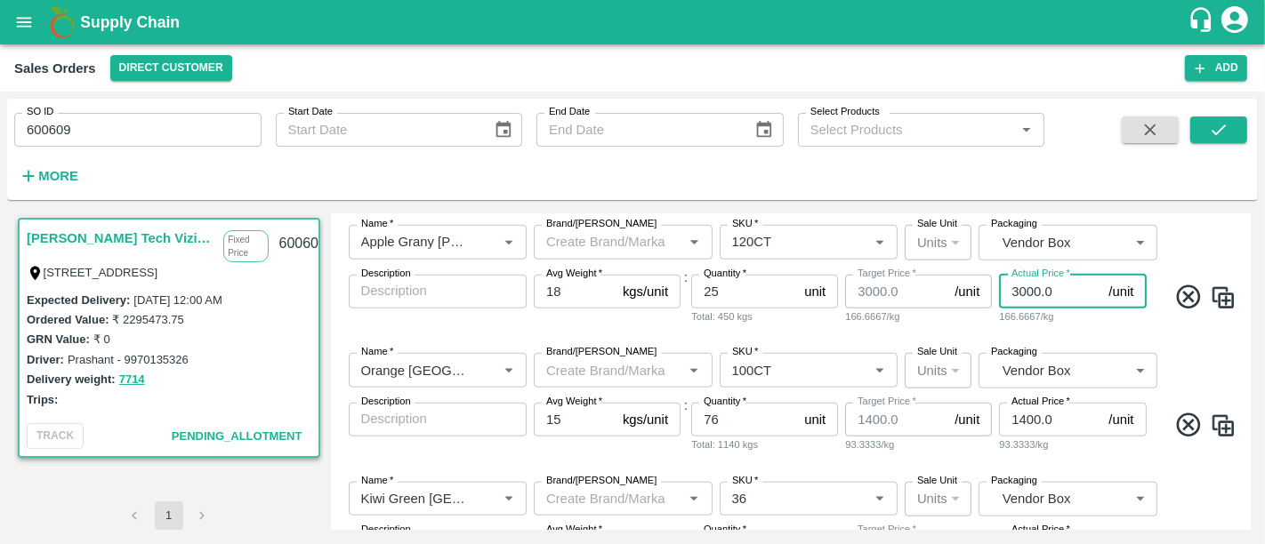
click at [1047, 300] on input "3000.0" at bounding box center [1050, 292] width 102 height 34
paste input "128.75"
type input "3128.75"
click at [1074, 329] on div "Name   * Name   * Brand/[PERSON_NAME]/[PERSON_NAME]   * SKU   * Sale Unit Units…" at bounding box center [791, 275] width 906 height 128
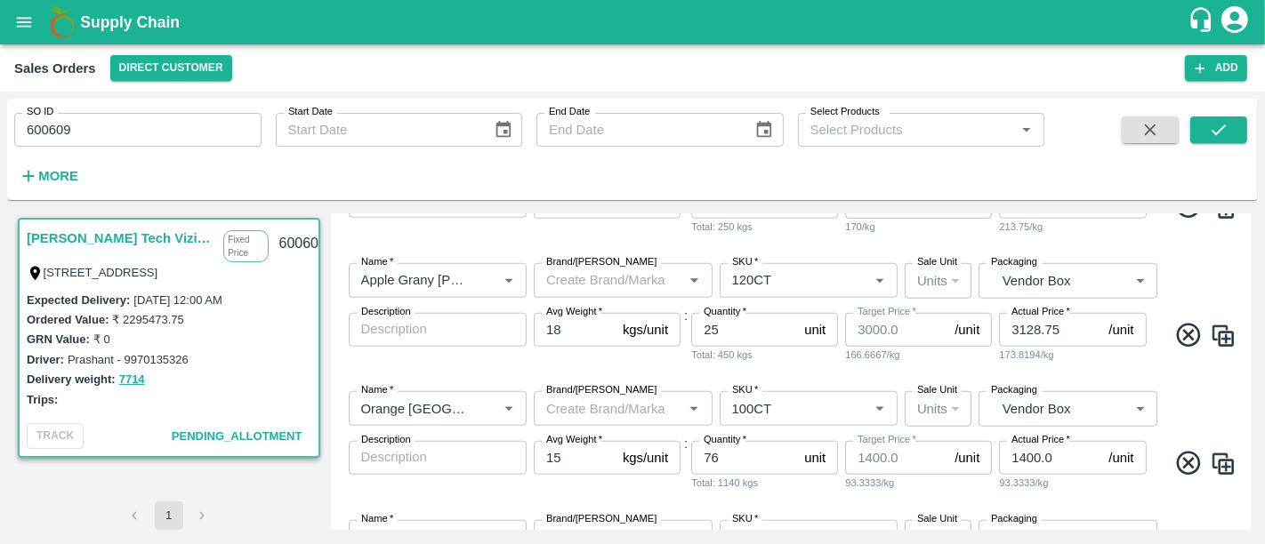
scroll to position [1352, 0]
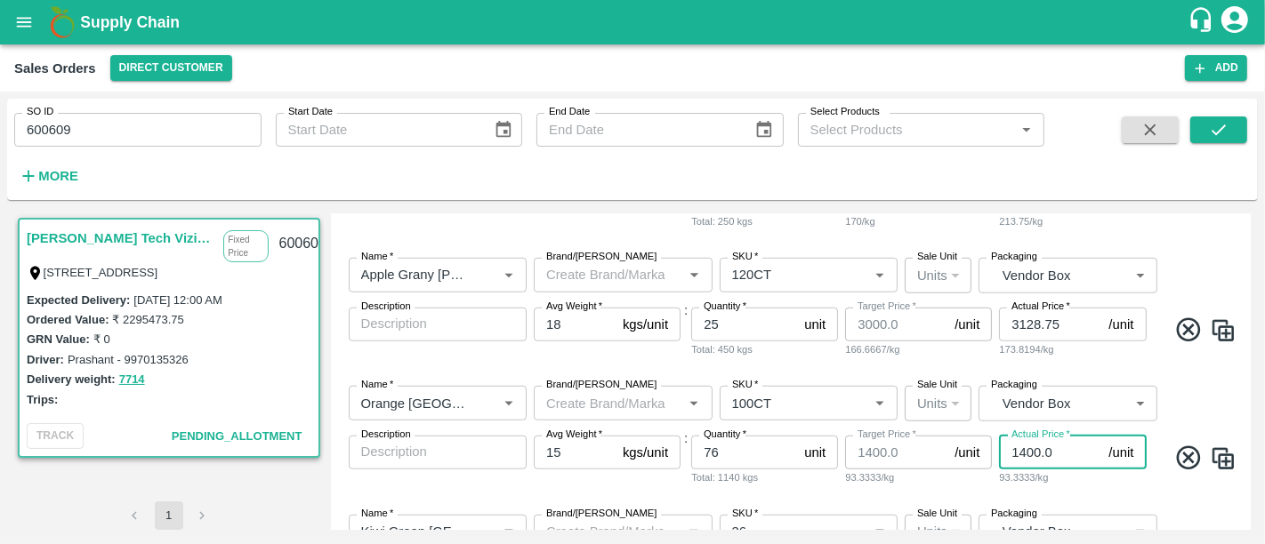
click at [1030, 447] on input "1400.0" at bounding box center [1050, 453] width 102 height 34
paste input "768.75"
type input "1768.75"
click at [1091, 375] on div "Name   * Name   * Brand/[PERSON_NAME]/[PERSON_NAME]   * SKU   * Sale Unit Units…" at bounding box center [791, 436] width 906 height 128
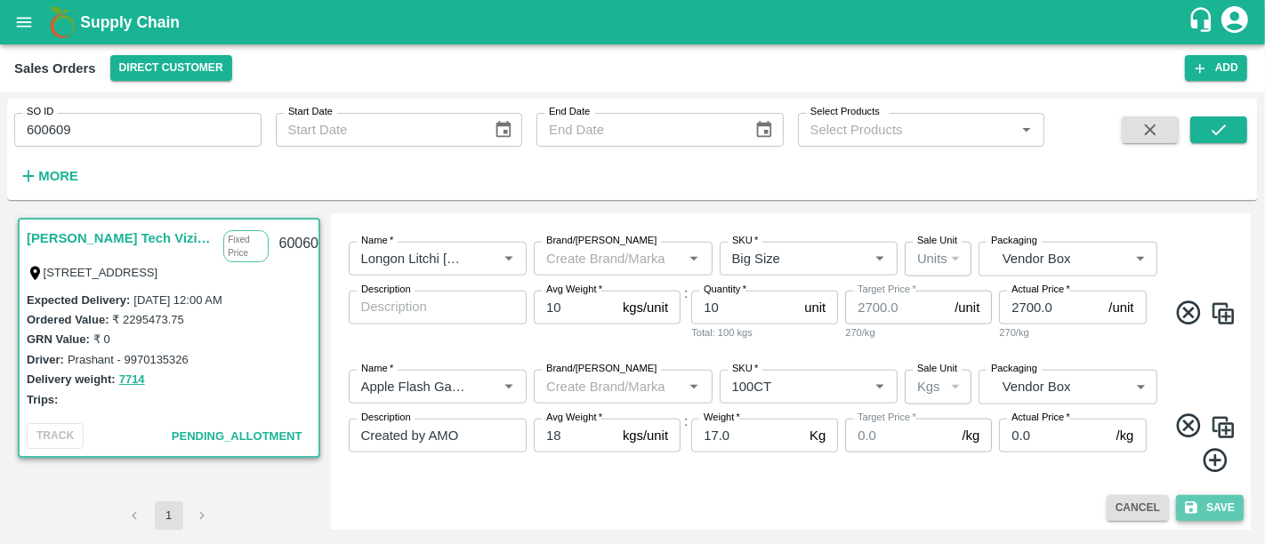
click at [1199, 508] on button "Save" at bounding box center [1210, 508] width 68 height 26
click at [1193, 495] on button "Save" at bounding box center [1210, 508] width 68 height 26
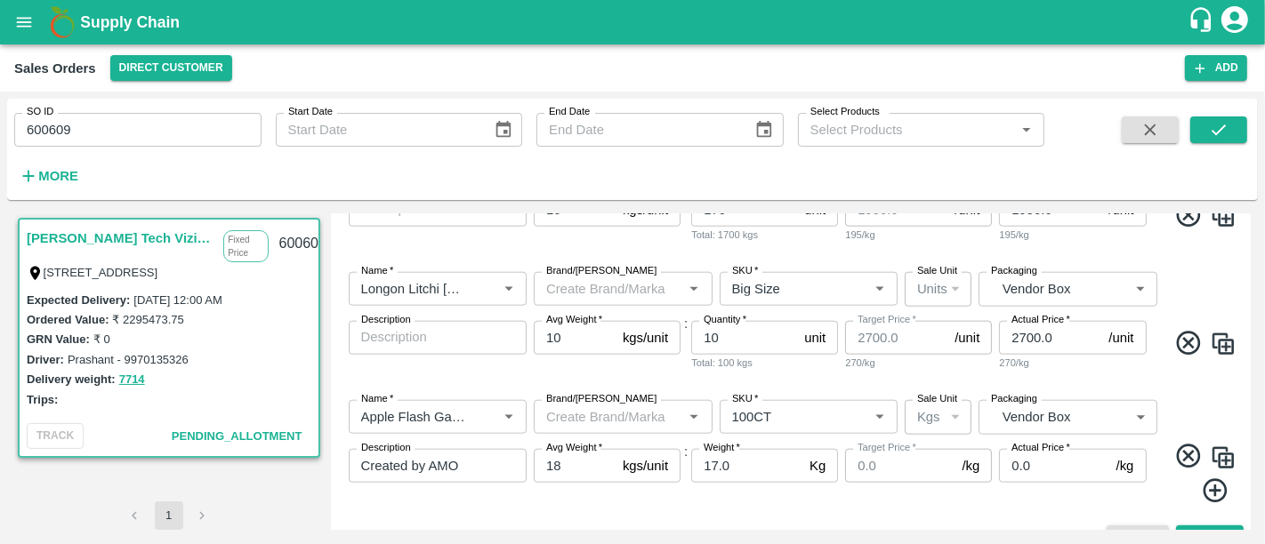
scroll to position [1724, 0]
